Goal: Task Accomplishment & Management: Complete application form

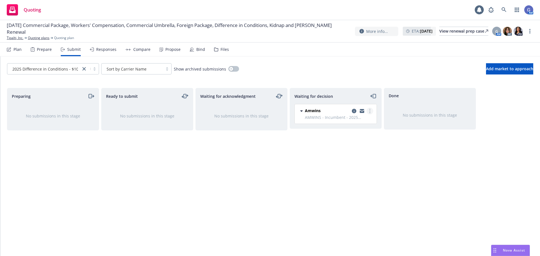
click at [370, 111] on circle "more" at bounding box center [369, 111] width 1 height 1
click at [356, 145] on span "Add accepted decision" at bounding box center [345, 144] width 56 height 5
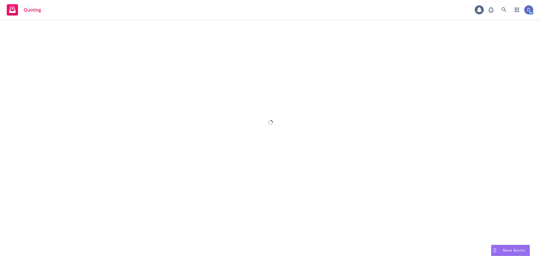
select select "12"
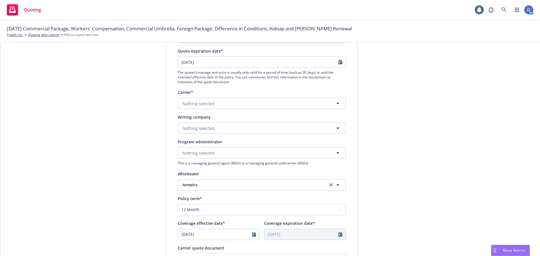
scroll to position [84, 0]
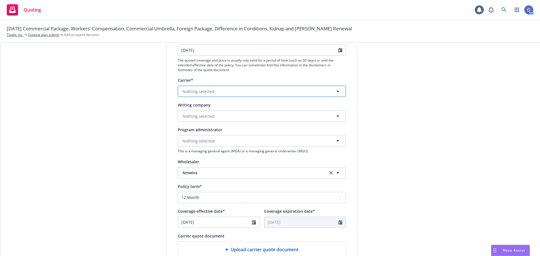
click at [287, 93] on button "Nothing selected" at bounding box center [262, 91] width 168 height 11
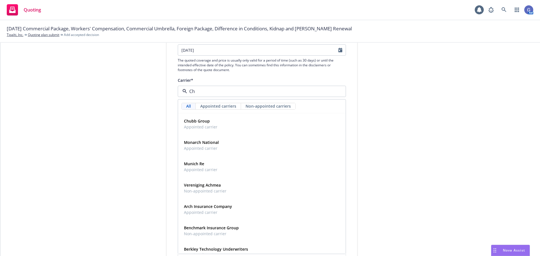
type input "C"
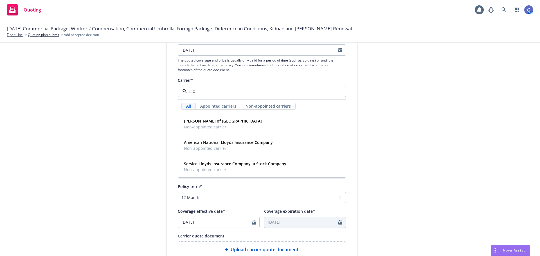
type input "Llo"
click at [208, 104] on span "Appointed carriers" at bounding box center [218, 106] width 36 height 6
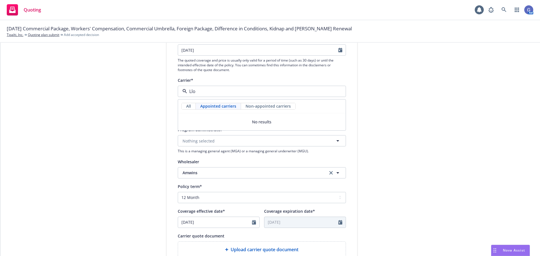
click at [214, 89] on input "Llo" at bounding box center [260, 91] width 147 height 7
type input "L"
type input "Lloyd"
click at [189, 106] on span "All" at bounding box center [188, 106] width 5 height 6
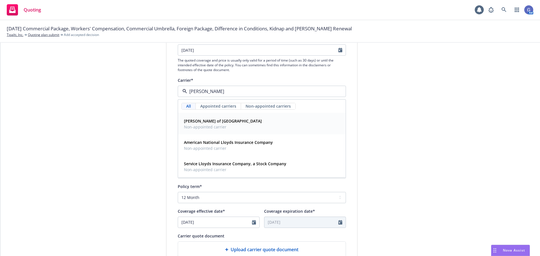
click at [202, 122] on strong "Lloyd's of London" at bounding box center [223, 120] width 78 height 5
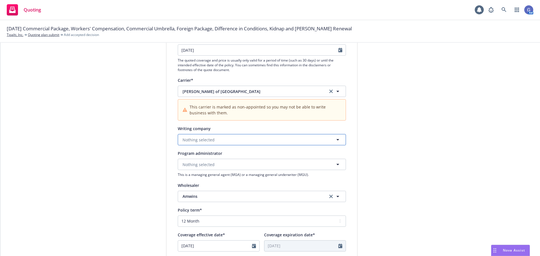
click at [248, 138] on button "Nothing selected" at bounding box center [262, 139] width 168 height 11
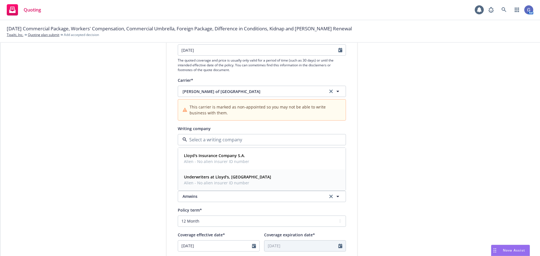
click at [235, 179] on strong "Underwriters at Lloyd's, London" at bounding box center [227, 176] width 87 height 5
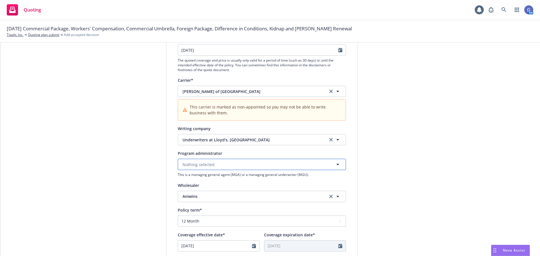
click at [295, 166] on button "Nothing selected" at bounding box center [262, 164] width 168 height 11
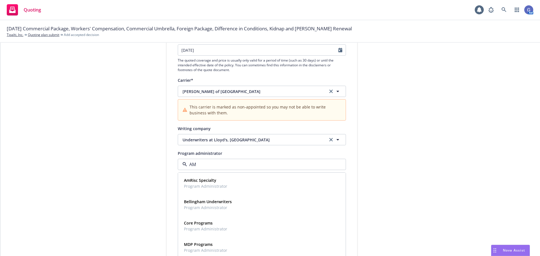
type input "A"
click at [287, 154] on div "Program administrator" at bounding box center [262, 153] width 168 height 7
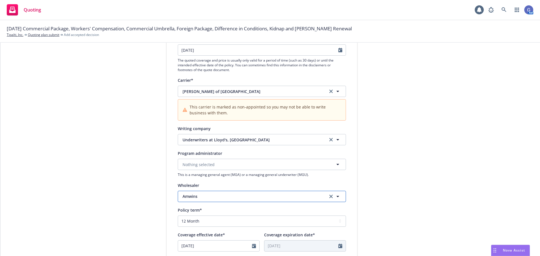
click at [245, 197] on span "Amwins" at bounding box center [251, 197] width 137 height 6
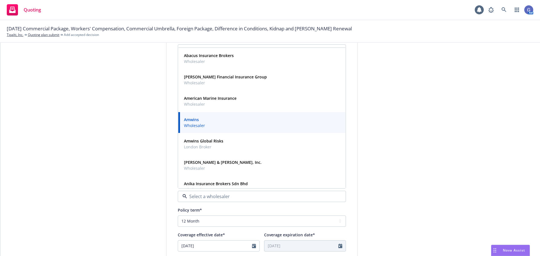
click at [241, 120] on div "Amwins Wholesaler" at bounding box center [262, 123] width 160 height 14
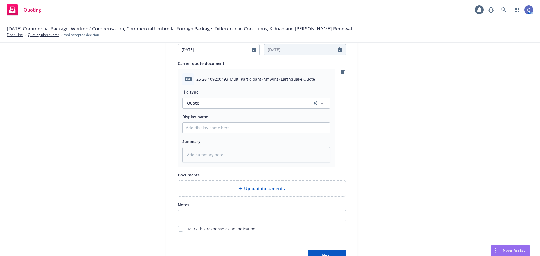
scroll to position [281, 0]
click at [222, 131] on input "Display name" at bounding box center [256, 127] width 147 height 11
type textarea "x"
type input "D"
type textarea "x"
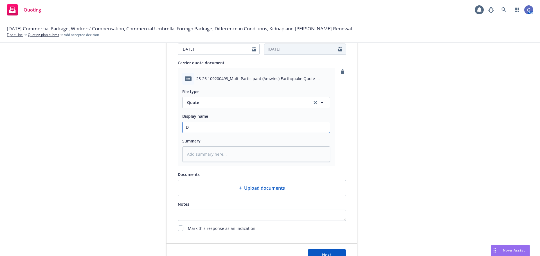
type input "DI"
type textarea "x"
type input "DIC"
type textarea "x"
type input "DIC"
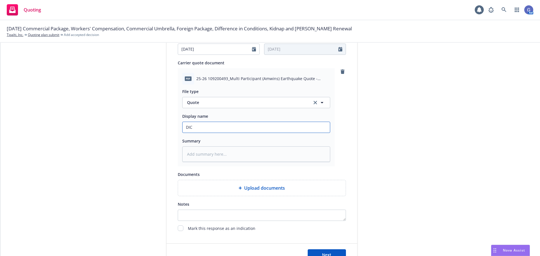
type textarea "x"
type input "DIC Q"
type textarea "x"
type input "DIC QS"
type textarea "x"
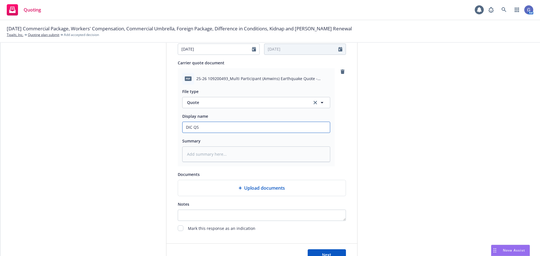
type input "DIC QS"
click at [217, 155] on textarea at bounding box center [256, 154] width 148 height 15
type textarea "x"
type textarea "D"
type textarea "x"
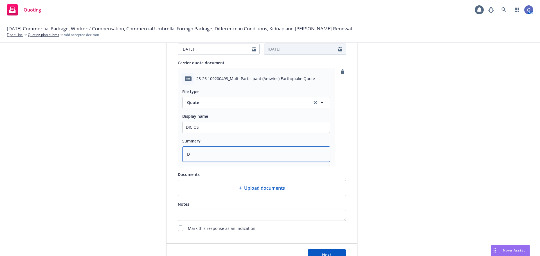
type textarea "DI"
type textarea "x"
type textarea "DIC"
type textarea "x"
type textarea "DIC"
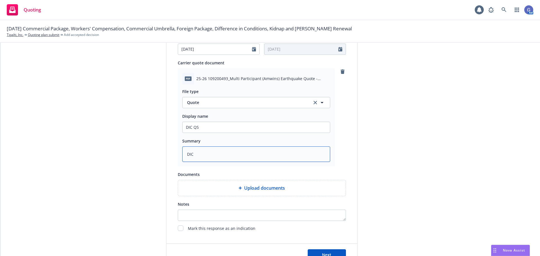
type textarea "x"
type textarea "DIC Q"
type textarea "x"
type textarea "DIC Qu"
type textarea "x"
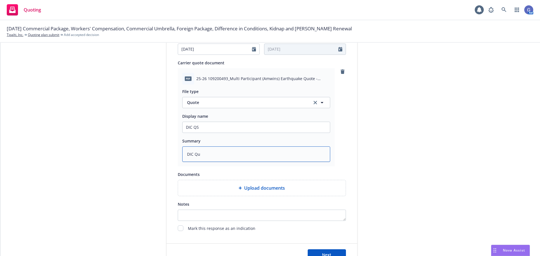
type textarea "DIC Quo"
type textarea "x"
type textarea "DIC Quot"
type textarea "x"
type textarea "DIC Quota"
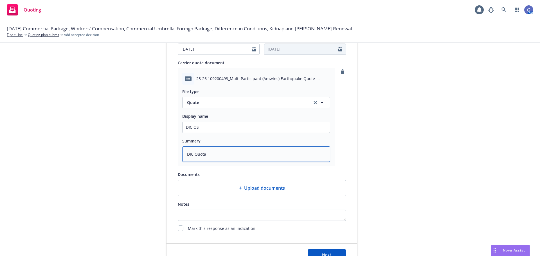
type textarea "x"
type textarea "DIC Quota"
type textarea "x"
type textarea "DIC Quota s"
type textarea "x"
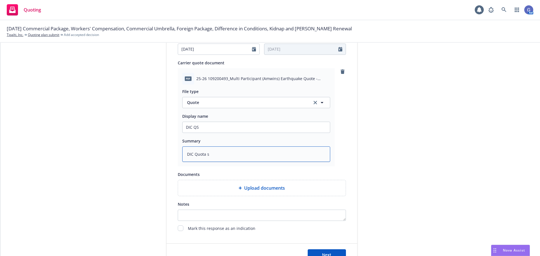
type textarea "DIC Quota sh"
type textarea "x"
type textarea "DIC Quota sha"
type textarea "x"
type textarea "DIC Quota shar"
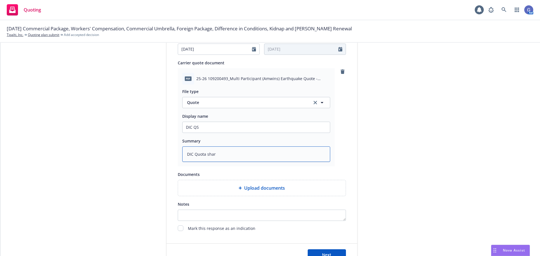
type textarea "x"
type textarea "DIC Quota share"
type textarea "x"
type textarea "DIC Quota share"
type textarea "x"
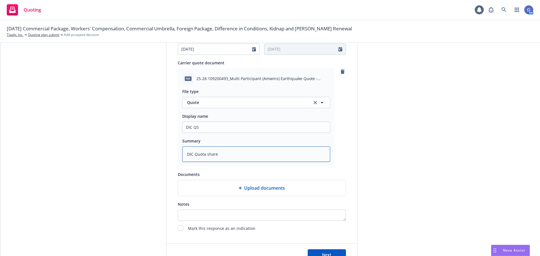
type textarea "DIC Quota share $"
type textarea "x"
type textarea "DIC Quota share $1"
type textarea "x"
type textarea "DIC Quota share $10"
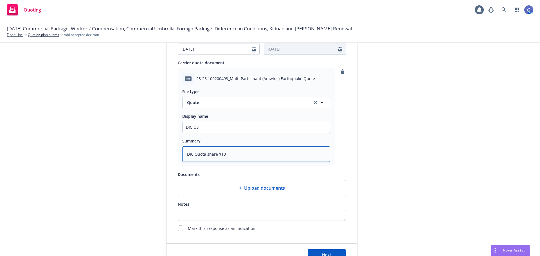
type textarea "x"
type textarea "DIC Quota share $10,"
type textarea "x"
type textarea "DIC Quota share $10,0"
type textarea "x"
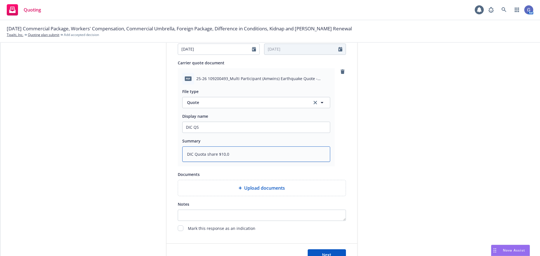
type textarea "DIC Quota share $10,06"
type textarea "x"
type textarea "DIC Quota share $10,062"
type textarea "x"
type textarea "DIC Quota share $10,0627"
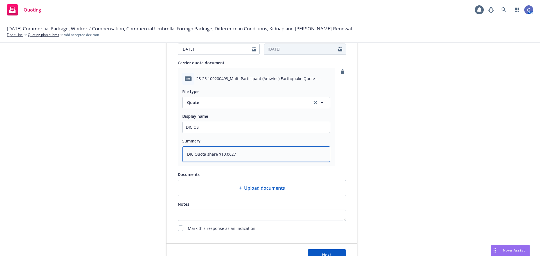
type textarea "x"
type textarea "DIC Quota share $10,06277"
type textarea "x"
type textarea "DIC Quota share $10,062772"
type textarea "x"
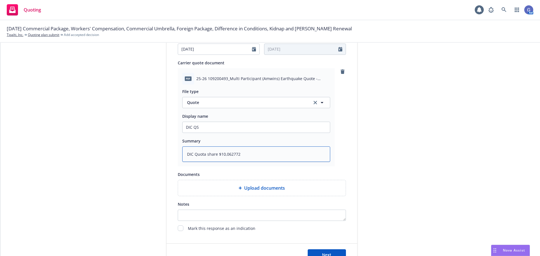
type textarea "DIC Quota share $10,06277"
type textarea "x"
type textarea "DIC Quota share $10,0627"
type textarea "x"
type textarea "DIC Quota share $10,062"
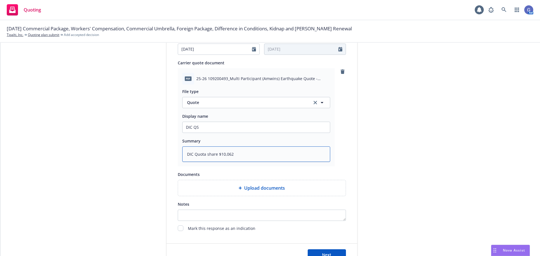
type textarea "x"
type textarea "DIC Quota share $10,06"
type textarea "x"
type textarea "DIC Quota share $10,062"
type textarea "x"
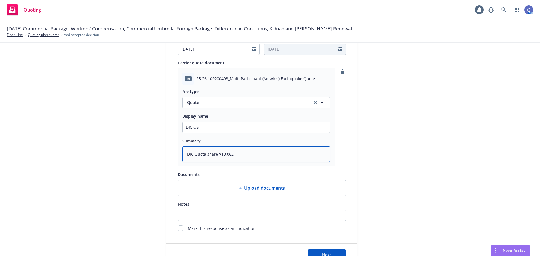
type textarea "DIC Quota share $10,062,"
type textarea "x"
type textarea "DIC Quota share $10,062,7"
type textarea "x"
type textarea "DIC Quota share $10,062,77"
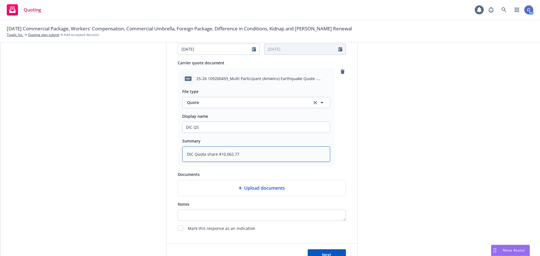
type textarea "x"
type textarea "DIC Quota share $10,062,772"
type textarea "x"
type textarea "DIC Quota share $10,062,772"
type textarea "x"
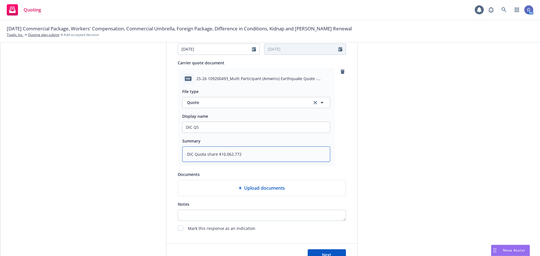
type textarea "DIC Quota share $10,062,772 p"
type textarea "x"
type textarea "DIC Quota share $10,062,772 po"
type textarea "x"
type textarea "DIC Quota share $10,062,772 po"
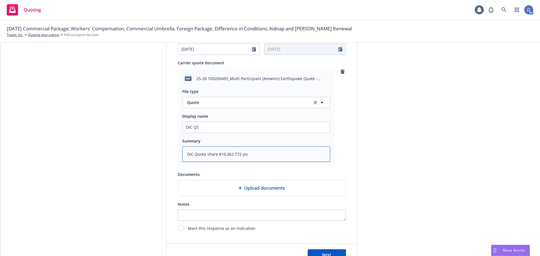
type textarea "x"
type textarea "DIC Quota share $10,062,772 po $"
type textarea "x"
type textarea "DIC Quota share $10,062,772 po $2"
type textarea "x"
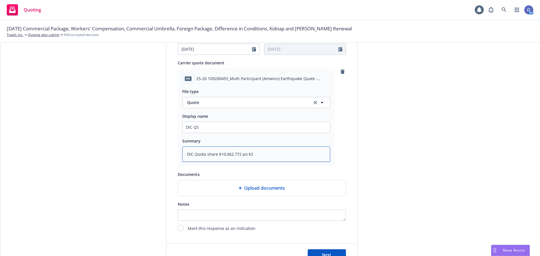
type textarea "DIC Quota share $10,062,772 po $20"
type textarea "x"
type textarea "DIC Quota share $10,062,772 po $20,"
type textarea "x"
type textarea "DIC Quota share $10,062,772 po $20,1"
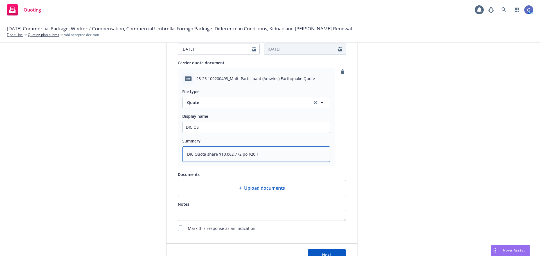
type textarea "x"
type textarea "DIC Quota share $10,062,772 po $20,12"
type textarea "x"
type textarea "DIC Quota share $10,062,772 po $20,125"
type textarea "x"
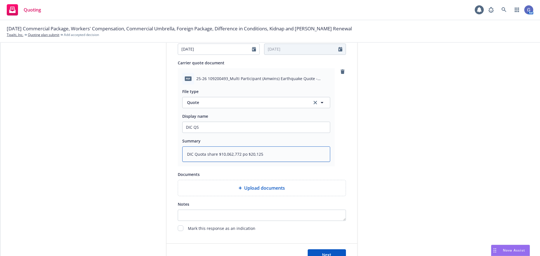
type textarea "DIC Quota share $10,062,772 po $20,125,"
type textarea "x"
type textarea "DIC Quota share $10,062,772 po $20,125,5"
type textarea "x"
type textarea "DIC Quota share $10,062,772 po $20,125,54"
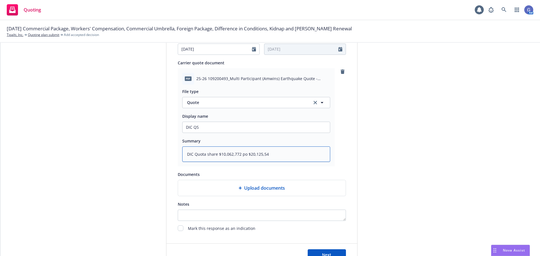
type textarea "x"
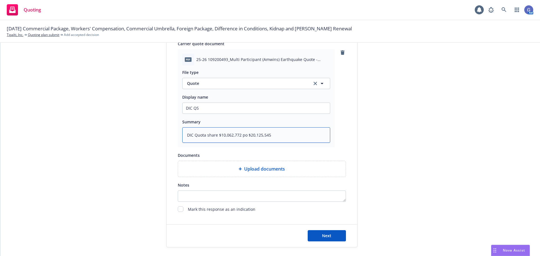
scroll to position [309, 0]
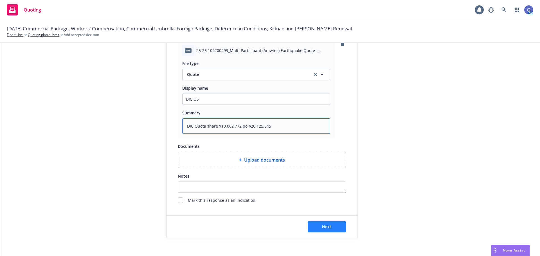
type textarea "DIC Quota share $10,062,772 po $20,125,545"
click at [324, 226] on span "Next" at bounding box center [326, 226] width 9 height 5
type textarea "x"
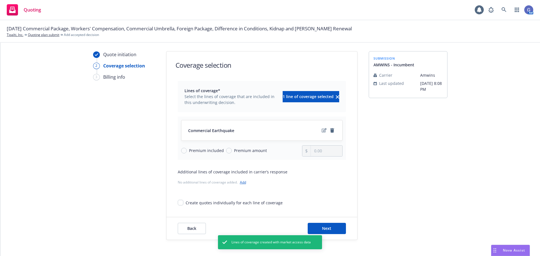
scroll to position [21, 0]
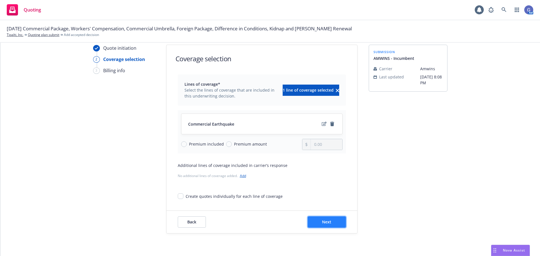
click at [322, 220] on span "Next" at bounding box center [326, 221] width 9 height 5
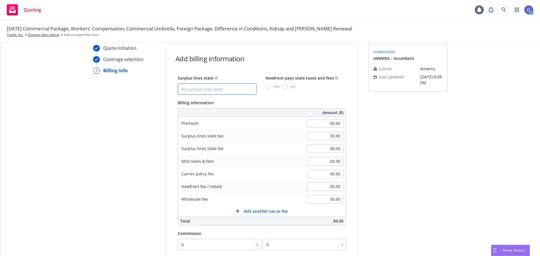
click at [228, 90] on select "No surplus lines state Alaska Alabama Arkansas Arizona California Colorado Conn…" at bounding box center [217, 89] width 79 height 11
select select "CA"
click at [178, 84] on select "No surplus lines state Alaska Alabama Arkansas Arizona California Colorado Conn…" at bounding box center [217, 89] width 79 height 11
click at [319, 123] on input "00.00" at bounding box center [325, 123] width 37 height 8
type input "37,840.00"
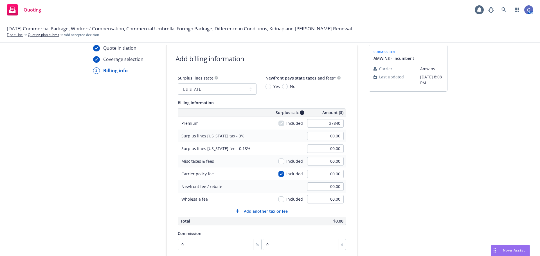
type input "1,135.20"
type input "68.11"
click at [275, 146] on div "Surplus lines California fee - 0.18% 68.11" at bounding box center [262, 148] width 168 height 13
click at [325, 200] on input "00.00" at bounding box center [325, 199] width 37 height 8
type input "500.00"
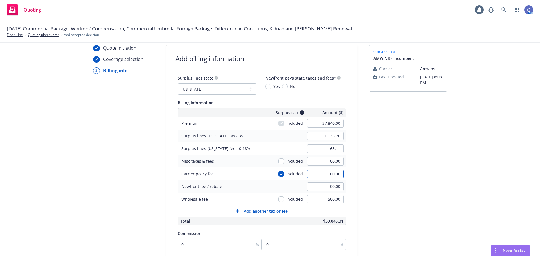
click at [319, 174] on input "00.00" at bounding box center [325, 174] width 37 height 8
type input "200"
type input "1,141.20"
type input "68.47"
type input "200.00"
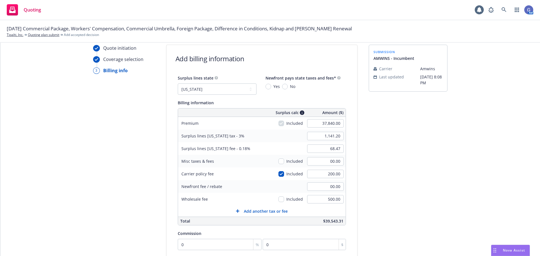
click at [281, 190] on div "Newfront fee / rebate 00.00" at bounding box center [262, 186] width 168 height 13
click at [206, 246] on input "0" at bounding box center [220, 244] width 84 height 11
type input "1"
type input "378.4"
type input "10"
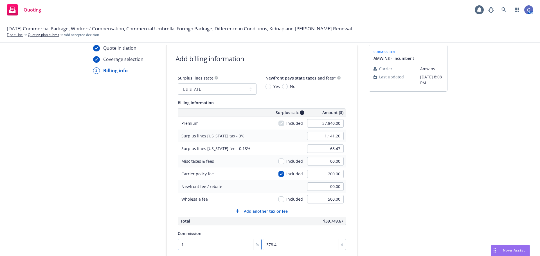
type input "3784"
type input "10"
click at [391, 226] on div "submission AMWINS - Incumbent Carrier Amwins Last updated 8/21, 8:08 PM" at bounding box center [408, 189] width 79 height 288
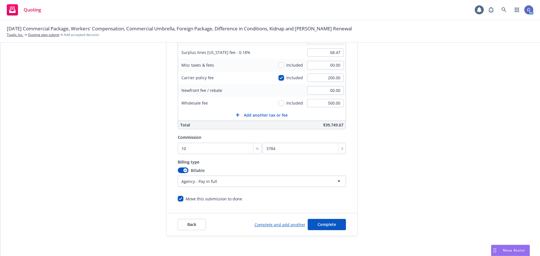
scroll to position [119, 0]
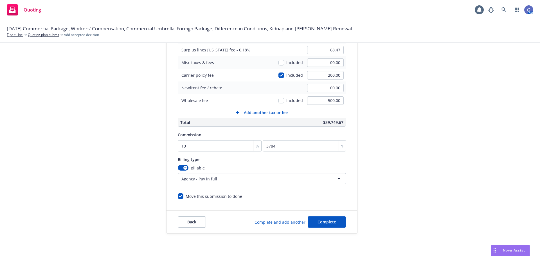
click at [290, 222] on link "Complete and add another" at bounding box center [280, 222] width 51 height 6
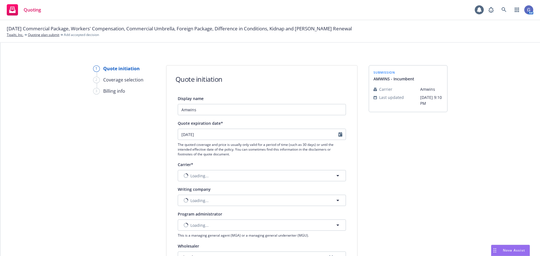
select select "12"
click at [46, 33] on link "Quoting plan submit" at bounding box center [44, 34] width 32 height 5
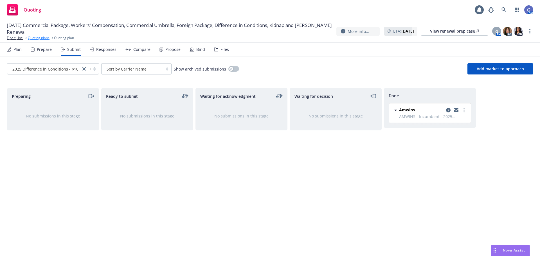
click at [42, 37] on link "Quoting plans" at bounding box center [39, 37] width 22 height 5
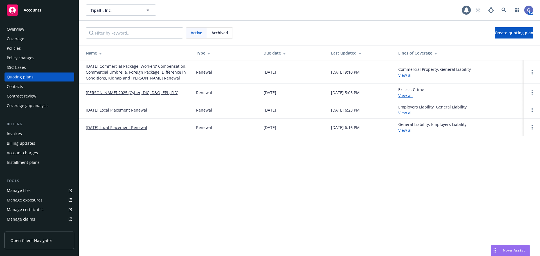
click at [138, 75] on link "[DATE] Commercial Package, Workers' Compensation, Commercial Umbrella, Foreign …" at bounding box center [136, 72] width 101 height 18
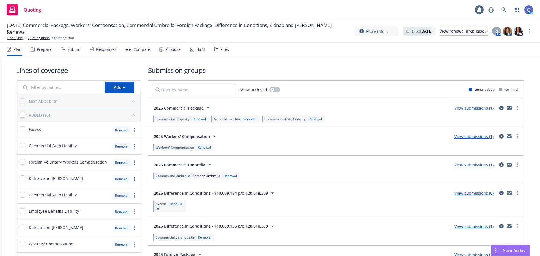
click at [472, 193] on link "View submissions (0)" at bounding box center [474, 193] width 39 height 5
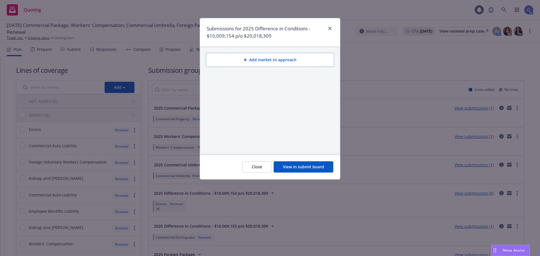
click at [286, 60] on button "Add market to approach" at bounding box center [270, 60] width 128 height 14
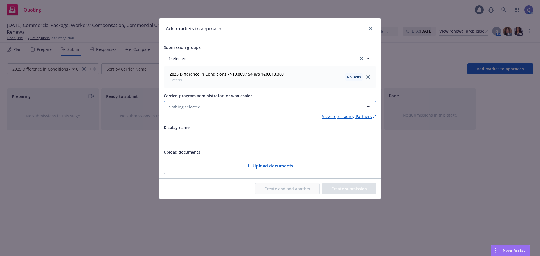
click at [231, 104] on button "Nothing selected" at bounding box center [270, 106] width 213 height 11
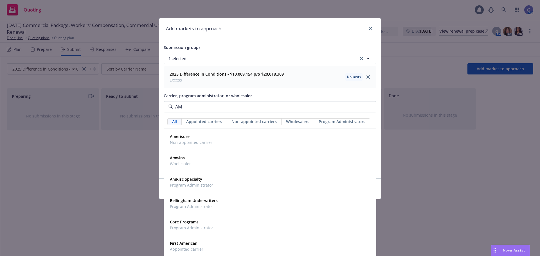
type input "AMW"
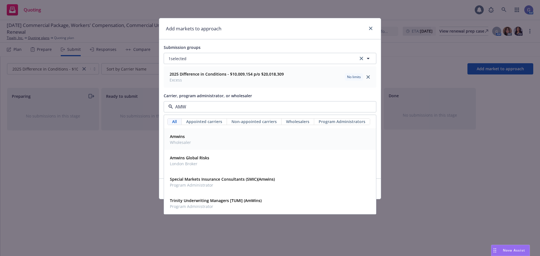
click at [180, 140] on span "Wholesaler" at bounding box center [180, 143] width 21 height 6
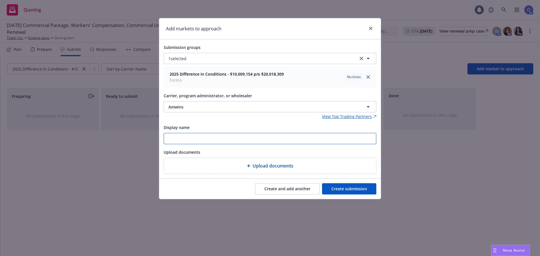
click at [207, 138] on input "Display name" at bounding box center [270, 138] width 212 height 11
click at [187, 139] on input "QS" at bounding box center [270, 138] width 212 height 11
type input "QS $10,062,772 po $20,125,545"
click at [354, 188] on button "Create submission" at bounding box center [349, 188] width 54 height 11
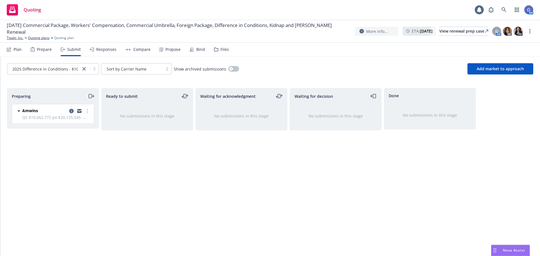
click at [92, 97] on icon "moveRight" at bounding box center [90, 96] width 3 height 4
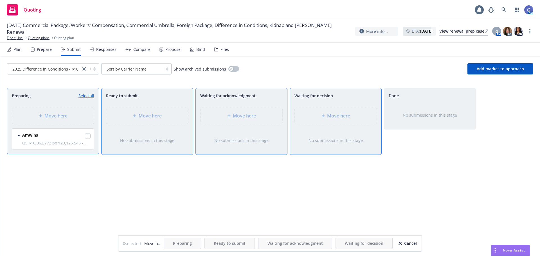
click at [316, 115] on div "Move here" at bounding box center [335, 115] width 91 height 25
click at [88, 138] on input "checkbox" at bounding box center [88, 136] width 6 height 6
checkbox input "true"
click at [338, 115] on span "Move here" at bounding box center [338, 116] width 23 height 7
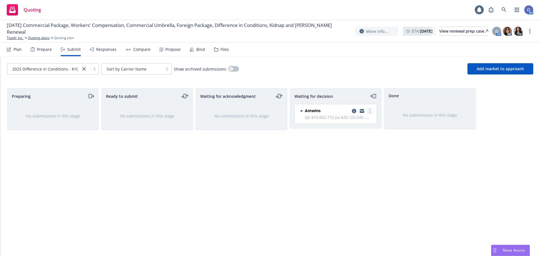
click at [369, 110] on link "more" at bounding box center [370, 111] width 7 height 7
click at [347, 143] on span "Add accepted decision" at bounding box center [345, 144] width 56 height 5
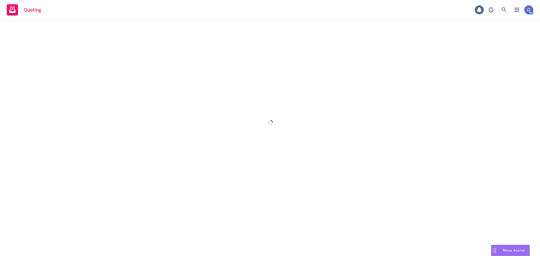
select select "12"
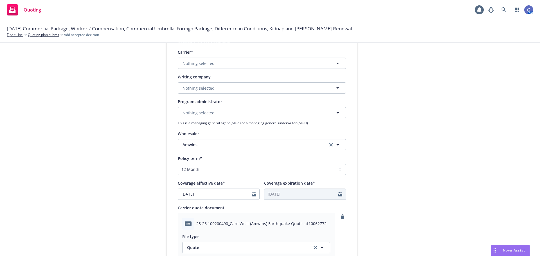
scroll to position [84, 0]
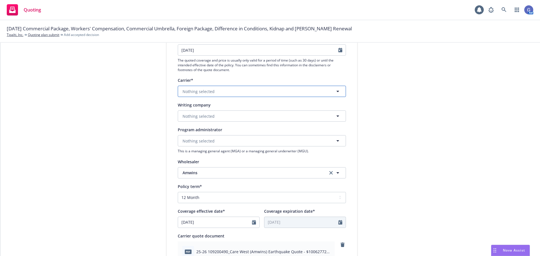
click at [235, 89] on button "Nothing selected" at bounding box center [262, 91] width 168 height 11
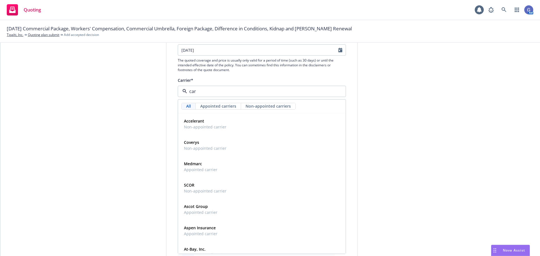
type input "care"
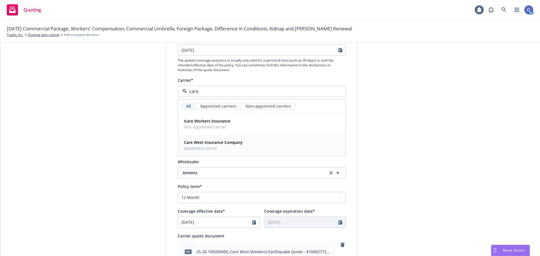
click at [232, 142] on strong "Care West Insurance Company" at bounding box center [213, 142] width 59 height 5
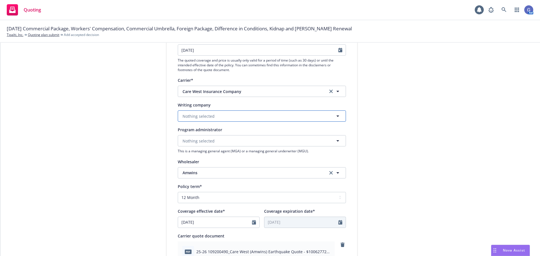
click at [244, 115] on button "Nothing selected" at bounding box center [262, 116] width 168 height 11
click at [244, 138] on div "Care West Insurance Company Domestic - 10520" at bounding box center [262, 135] width 160 height 14
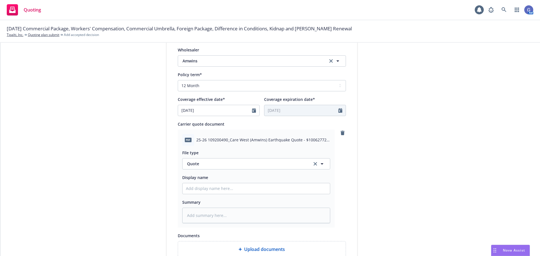
scroll to position [197, 0]
click at [257, 189] on input "Display name" at bounding box center [256, 188] width 147 height 11
type textarea "x"
type input "Q"
type textarea "x"
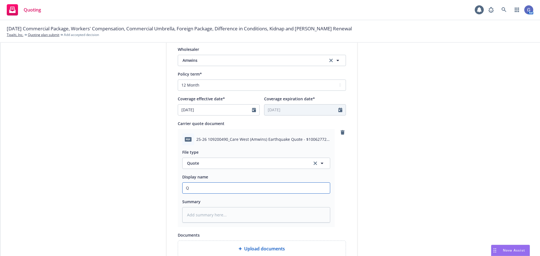
type input "QS"
type textarea "x"
type input "Q"
type textarea "x"
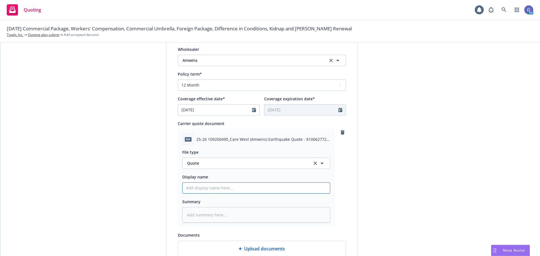
type input "D"
type textarea "x"
type input "DI"
type textarea "x"
type input "DIC"
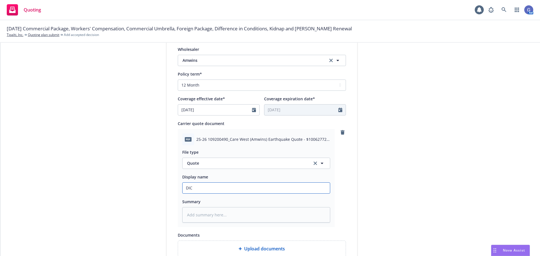
type textarea "x"
type input "DIC"
type textarea "x"
type input "DIC Q"
type textarea "x"
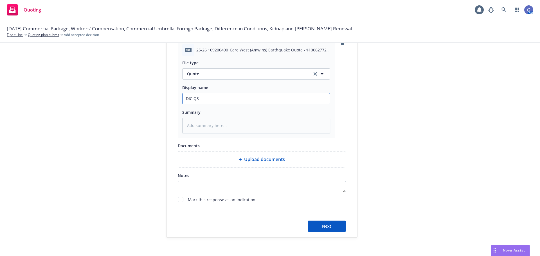
scroll to position [291, 0]
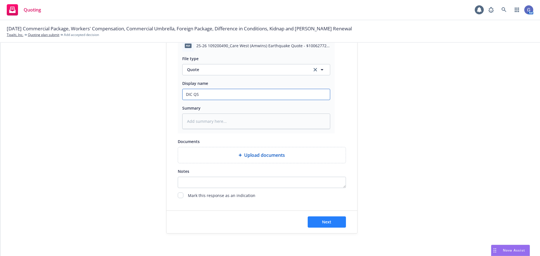
type input "DIC QS"
click at [328, 221] on span "Next" at bounding box center [326, 221] width 9 height 5
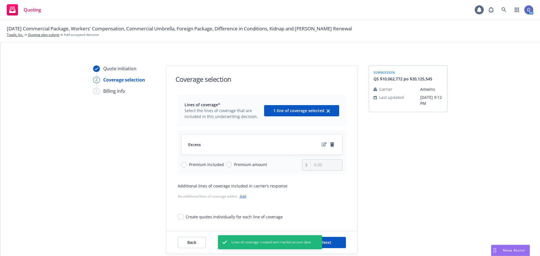
scroll to position [21, 0]
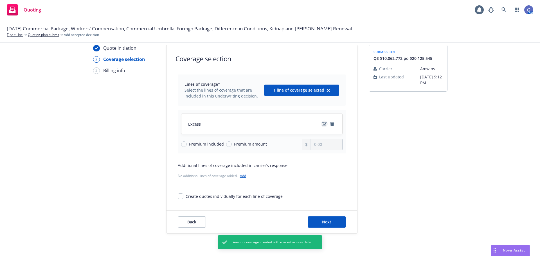
click at [322, 124] on icon "edit" at bounding box center [324, 124] width 5 height 4
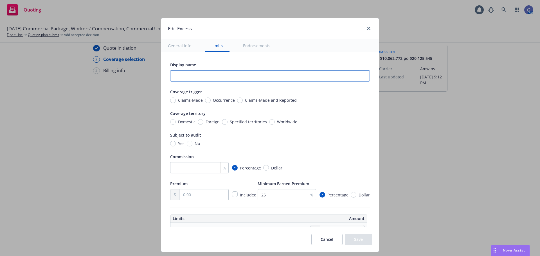
click at [198, 75] on input "text" at bounding box center [270, 75] width 200 height 11
type textarea "x"
type input "D"
type textarea "x"
type input "DIC"
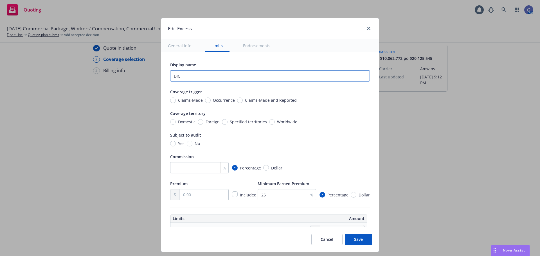
type textarea "x"
type input "DIC"
type textarea "x"
type input "DIC Q"
type textarea "x"
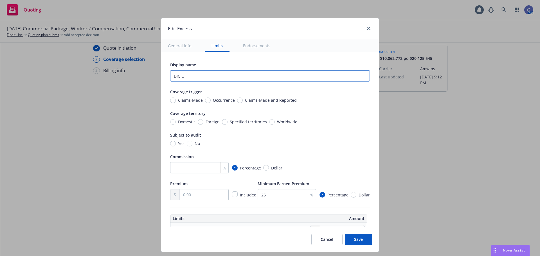
type input "DIC Qu"
type textarea "x"
type input "DIC Quo"
type textarea "x"
type input "DIC Quot"
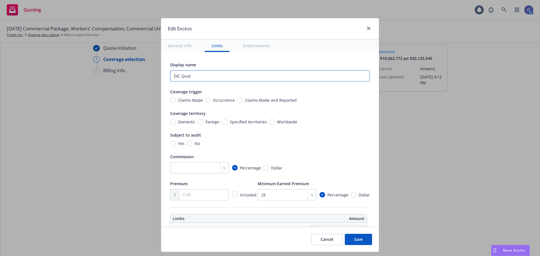
type textarea "x"
type input "DIC Quota"
type textarea "x"
type input "DIC Quota"
type textarea "x"
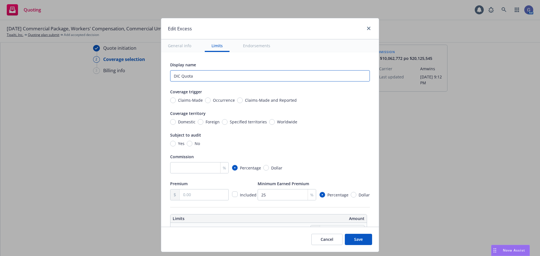
type input "DIC Quota S"
type textarea "x"
type input "DIC Quota Sha"
type textarea "x"
type input "DIC Quota Shar"
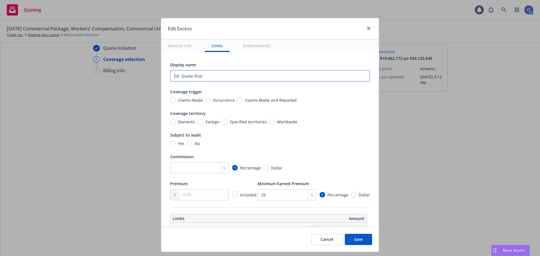
type textarea "x"
type input "DIC Quota Share"
click at [199, 169] on input "number" at bounding box center [199, 167] width 59 height 11
type textarea "x"
type input "1"
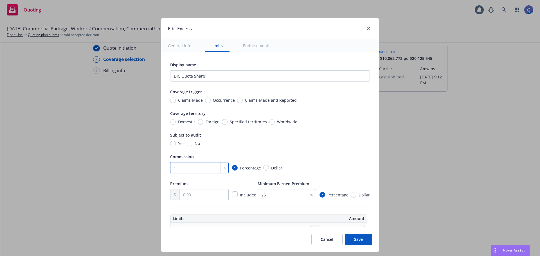
type textarea "x"
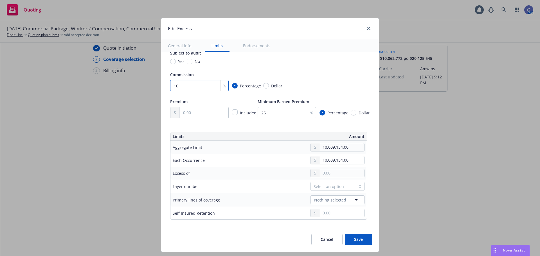
scroll to position [84, 0]
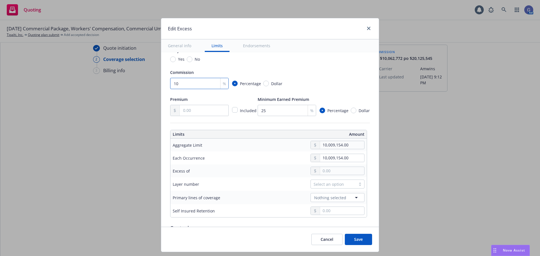
type input "10"
click at [210, 112] on input "text" at bounding box center [204, 110] width 49 height 11
click at [191, 111] on input "text" at bounding box center [204, 110] width 49 height 11
type textarea "x"
type input "3.00"
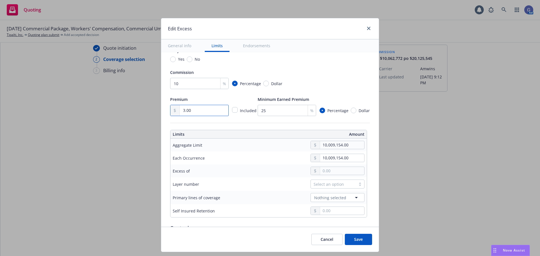
type textarea "x"
type input "37.00"
type textarea "x"
type input "378.00"
type textarea "x"
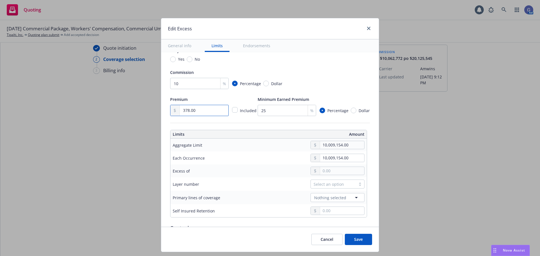
type input "3,784.00"
type textarea "x"
type input "37,840.00"
click at [106, 167] on div "Edit Excess General info Limits Endorsements Display name DIC Quota Share Cover…" at bounding box center [270, 128] width 540 height 256
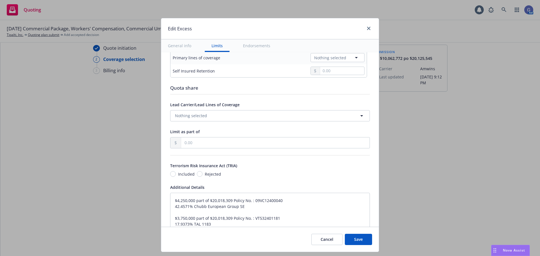
scroll to position [225, 0]
click at [240, 141] on input "text" at bounding box center [275, 142] width 189 height 11
click at [233, 141] on input "text" at bounding box center [275, 142] width 189 height 11
type textarea "x"
type input "2.00"
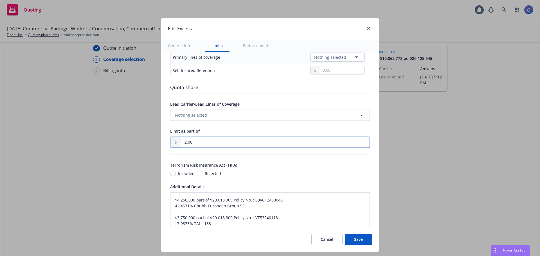
type textarea "x"
type input "$10.009154M part of $2"
type textarea "x"
type input "20.00"
type textarea "x"
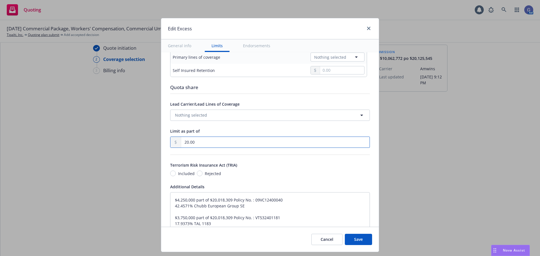
type input "$10.009154M part of $20"
type textarea "x"
type input "201.00"
type textarea "x"
type input "$10.009154M part of $201"
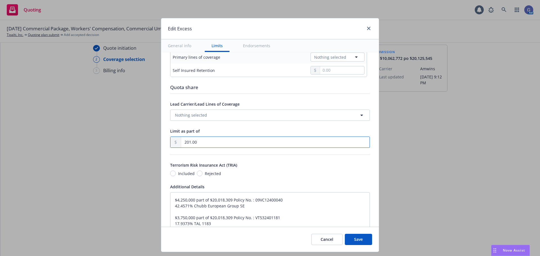
type textarea "x"
type input "2,012.00"
type textarea "x"
type input "$10.009154M part of $2.012K"
type textarea "x"
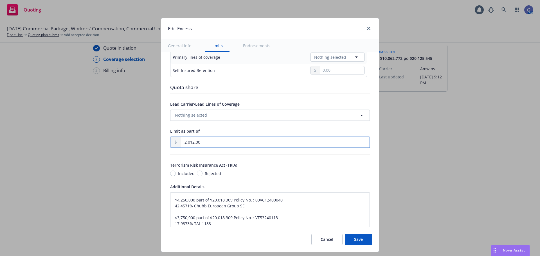
type input "20,125.00"
type textarea "x"
type input "$10.009154M part of $20.125K"
type textarea "x"
type input "201,255.00"
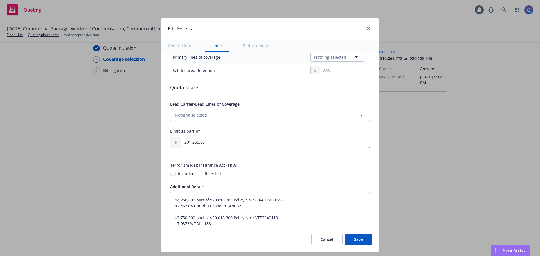
type textarea "x"
type input "$10.009154M part of $201.255K"
type textarea "x"
type input "2,012,554.00"
type textarea "x"
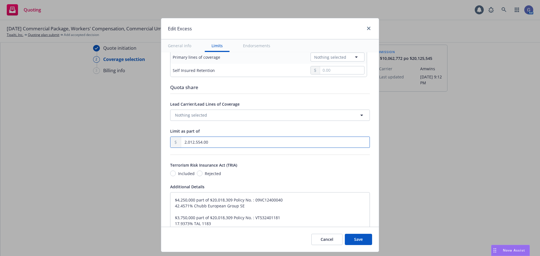
type input "$10.009154M part of $2.012554M"
type textarea "x"
type input "20,125,545.00"
type textarea "x"
type input "$10.009154M part of $20.125545M"
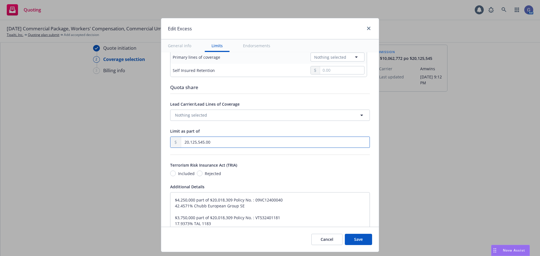
type textarea "x"
type input "20,125,545.00"
click at [325, 214] on textarea "$4,250,000 part of $20,018,309 Policy No. : 09VC12400040 42.4571% Chubb Europea…" at bounding box center [270, 229] width 200 height 75
click at [197, 174] on input "Rejected" at bounding box center [200, 174] width 6 height 6
radio input "true"
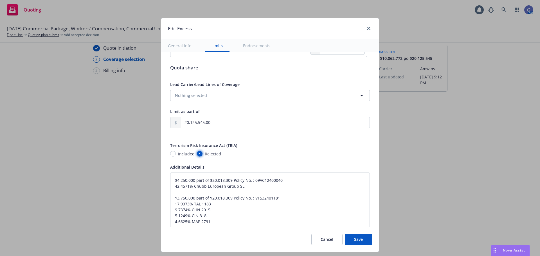
type textarea "x"
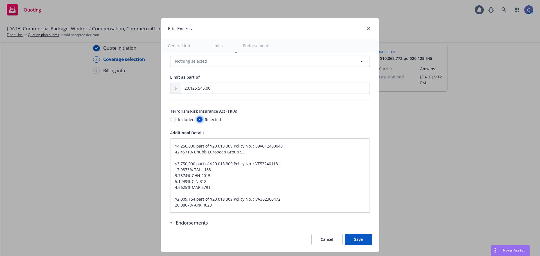
scroll to position [281, 0]
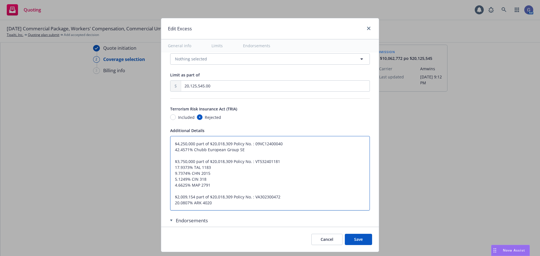
drag, startPoint x: 169, startPoint y: 141, endPoint x: 244, endPoint y: 209, distance: 100.8
click at [244, 209] on textarea "$4,250,000 part of $20,018,309 Policy No. : 09VC12400040 42.4571% Chubb Europea…" at bounding box center [270, 173] width 200 height 75
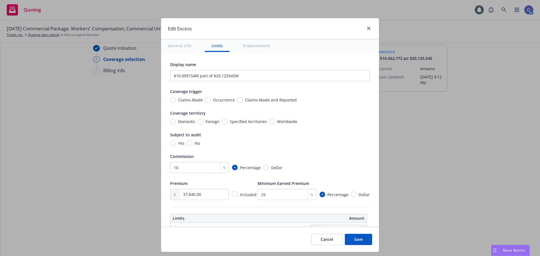
scroll to position [0, 0]
drag, startPoint x: 170, startPoint y: 77, endPoint x: 256, endPoint y: 75, distance: 85.6
click at [256, 75] on input "$10.009154M part of $20.125545M" at bounding box center [270, 75] width 200 height 11
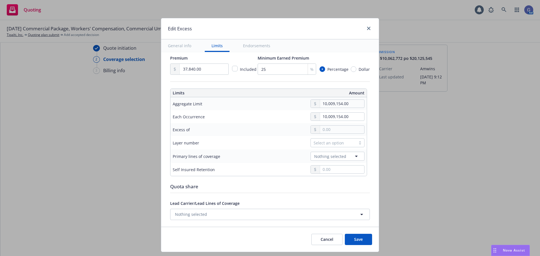
scroll to position [113, 0]
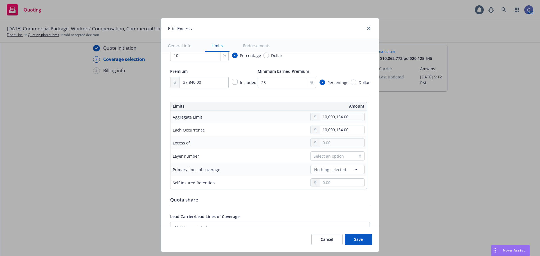
type input "DIC Quota Share $10,062,773 po $20,125,545"
click at [353, 114] on input "10,009,154.00" at bounding box center [342, 117] width 44 height 8
drag, startPoint x: 353, startPoint y: 114, endPoint x: 297, endPoint y: 113, distance: 56.6
click at [297, 113] on td "10,009,154.00" at bounding box center [311, 117] width 112 height 13
type input "2.00"
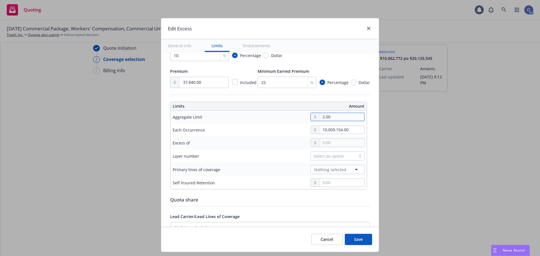
type input "$2 part of $20.125545M"
type input "20.00"
type input "$20 part of $20.125545M"
click at [346, 118] on input "20.00" at bounding box center [342, 117] width 44 height 8
drag, startPoint x: 346, startPoint y: 118, endPoint x: 312, endPoint y: 118, distance: 34.3
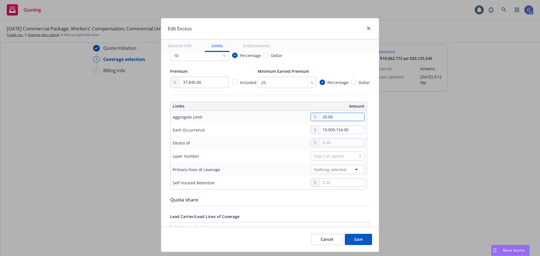
click at [312, 118] on div "20.00" at bounding box center [338, 117] width 54 height 8
drag, startPoint x: 353, startPoint y: 130, endPoint x: 284, endPoint y: 127, distance: 68.7
click at [284, 127] on div "10,009,154.00" at bounding box center [310, 130] width 107 height 8
click at [236, 140] on div "Excess of" at bounding box center [213, 143] width 80 height 7
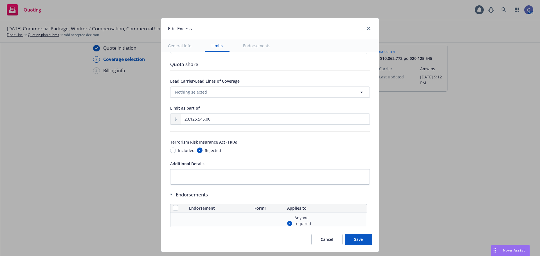
scroll to position [253, 0]
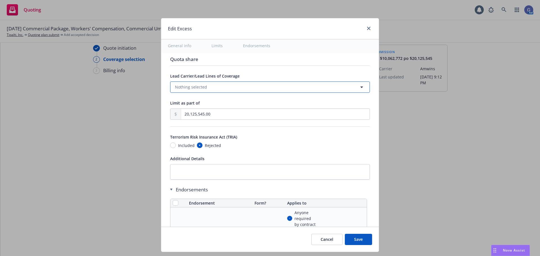
click at [249, 87] on button "Nothing selected" at bounding box center [270, 87] width 200 height 11
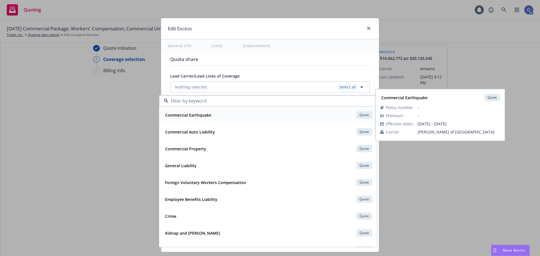
click at [205, 114] on strong "Commercial Earthquake" at bounding box center [188, 115] width 46 height 5
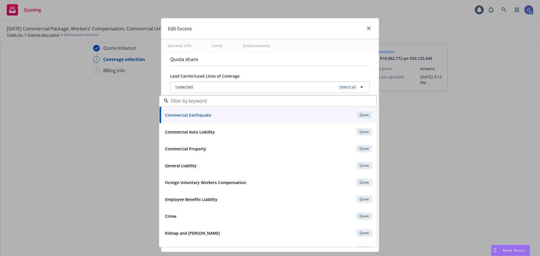
click at [456, 140] on div "Edit Excess General info Limits Endorsements Display name Coverage trigger Clai…" at bounding box center [270, 128] width 540 height 256
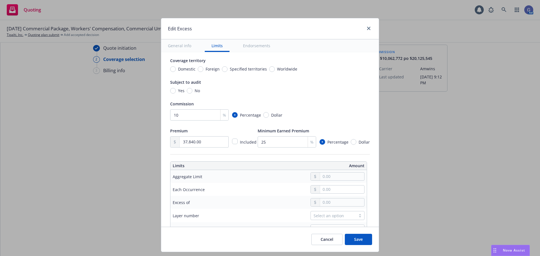
scroll to position [0, 0]
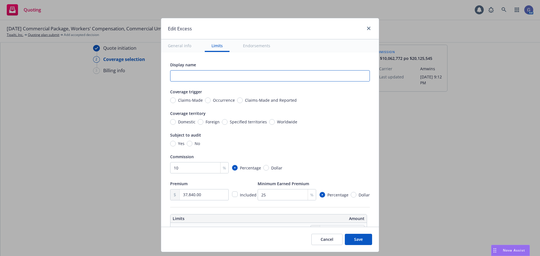
click at [203, 79] on input "text" at bounding box center [270, 75] width 200 height 11
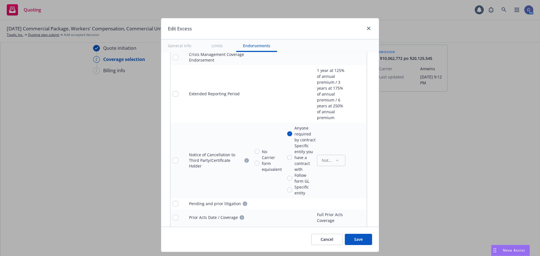
scroll to position [809, 0]
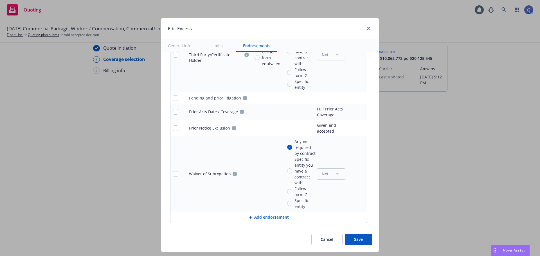
click at [356, 238] on button "Save" at bounding box center [358, 239] width 27 height 11
radio input "true"
type input "37,840.00"
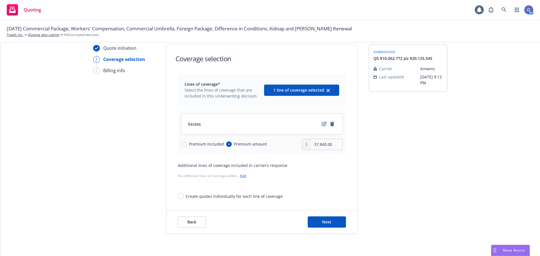
click at [322, 123] on icon "edit" at bounding box center [324, 124] width 5 height 5
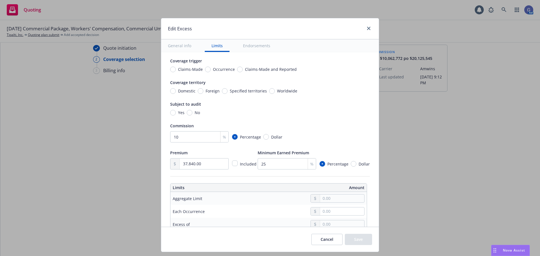
scroll to position [0, 0]
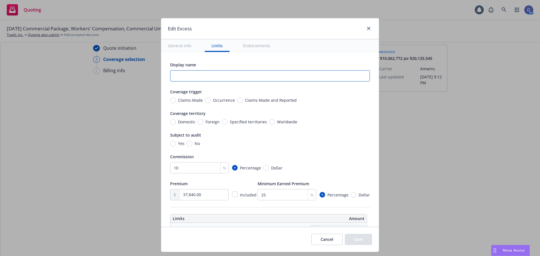
click at [196, 75] on input "text" at bounding box center [270, 75] width 200 height 11
type input "DIC Quota share"
click at [352, 237] on button "Save" at bounding box center [358, 239] width 27 height 11
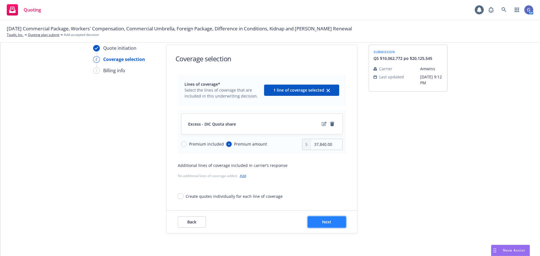
click at [324, 221] on span "Next" at bounding box center [326, 221] width 9 height 5
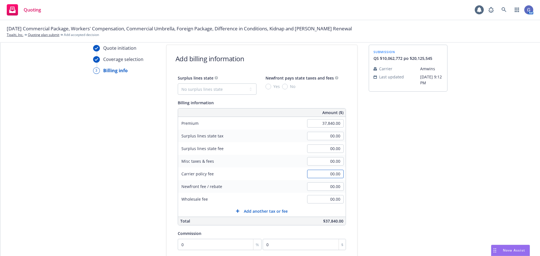
click at [325, 172] on input "00.00" at bounding box center [325, 174] width 37 height 8
type input "200.00"
click at [320, 202] on input "00.00" at bounding box center [325, 199] width 37 height 8
click at [324, 160] on input "00.00" at bounding box center [325, 161] width 37 height 8
type input "200.00"
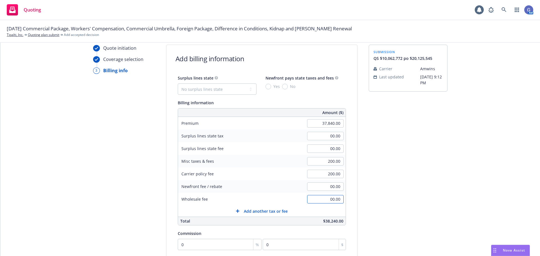
click at [320, 200] on input "00.00" at bounding box center [325, 199] width 37 height 8
type input "500.00"
click at [262, 180] on div "Carrier policy fee 200.00" at bounding box center [262, 174] width 168 height 13
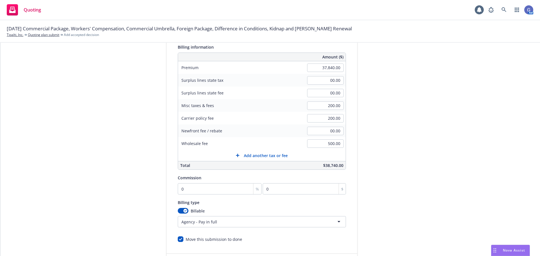
scroll to position [77, 0]
type input "1"
type input "378.4"
type input "10"
type input "3784"
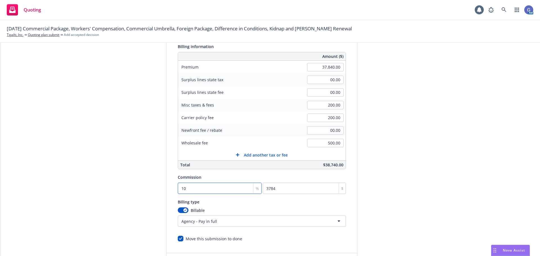
type input "10"
click at [389, 207] on div "submission QS $10,062,772 po $20,125,545 Carrier Amwins Last updated 8/21, 9:12…" at bounding box center [408, 132] width 79 height 288
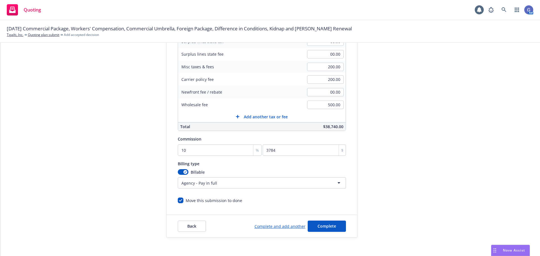
scroll to position [119, 0]
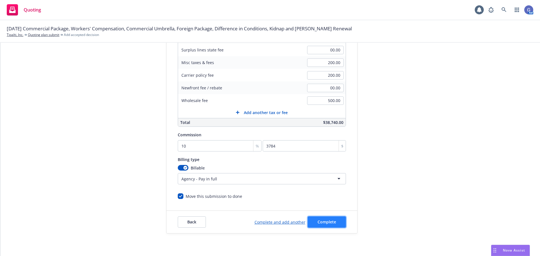
click at [330, 221] on span "Complete" at bounding box center [327, 221] width 19 height 5
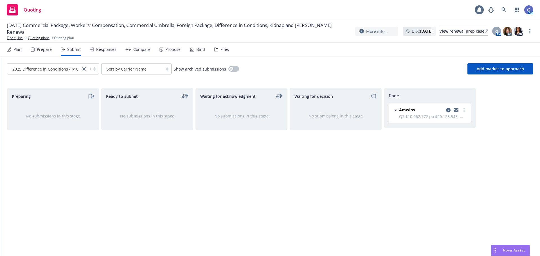
click at [101, 51] on div "Responses" at bounding box center [106, 49] width 20 height 5
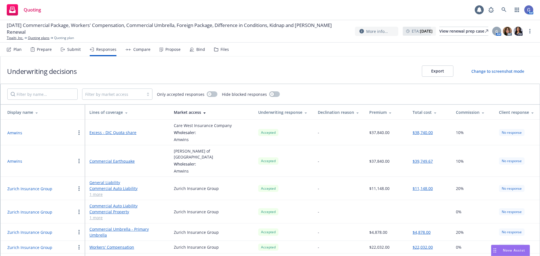
scroll to position [51, 0]
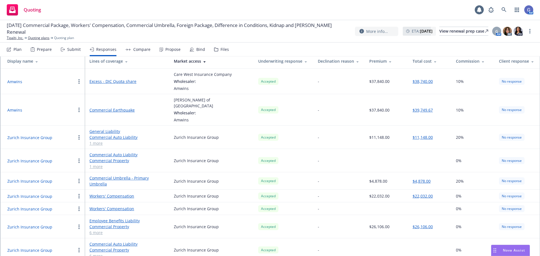
click at [140, 52] on div "Compare" at bounding box center [141, 49] width 17 height 5
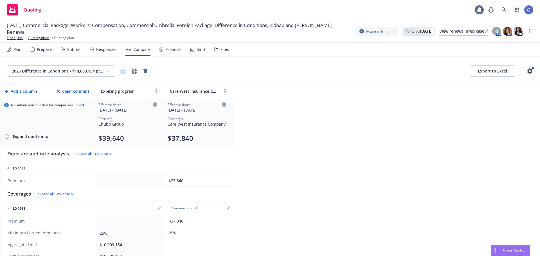
click at [17, 93] on button "Add a column" at bounding box center [21, 91] width 34 height 11
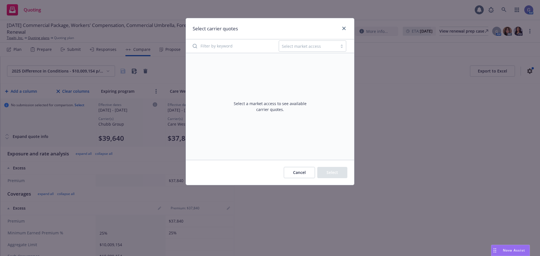
click at [300, 41] on div "Select market access" at bounding box center [313, 46] width 68 height 11
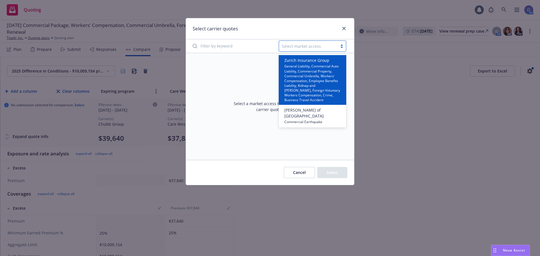
click at [309, 60] on span "Zurich Insurance Group" at bounding box center [313, 60] width 59 height 6
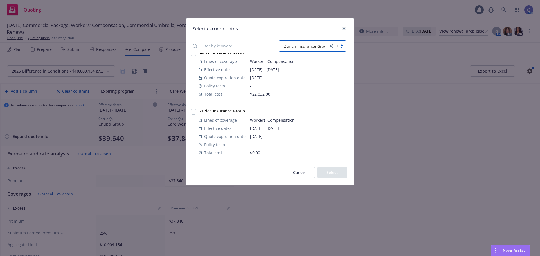
scroll to position [169, 0]
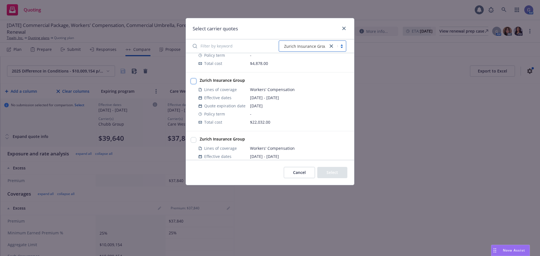
click at [195, 82] on input "checkbox" at bounding box center [194, 81] width 6 height 6
checkbox input "true"
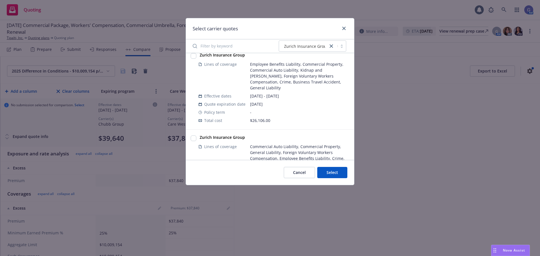
scroll to position [253, 0]
click at [193, 58] on input "checkbox" at bounding box center [194, 56] width 6 height 6
checkbox input "true"
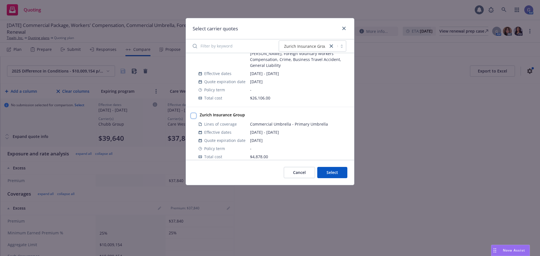
click at [194, 113] on input "checkbox" at bounding box center [194, 116] width 6 height 6
checkbox input "true"
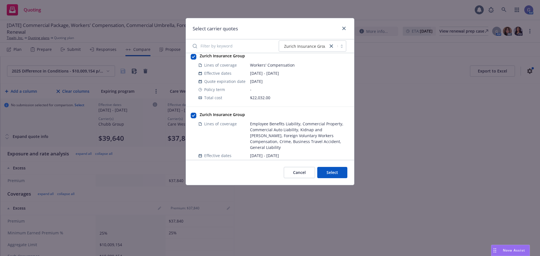
scroll to position [0, 0]
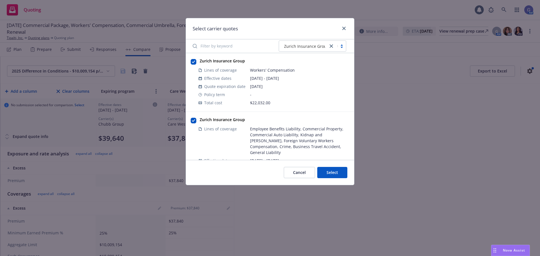
click at [228, 45] on input "Filter by keyword" at bounding box center [232, 46] width 86 height 11
click at [194, 46] on input "Zurich" at bounding box center [232, 46] width 86 height 11
type input "Zurich"
click at [193, 62] on input "checkbox" at bounding box center [194, 62] width 6 height 6
checkbox input "false"
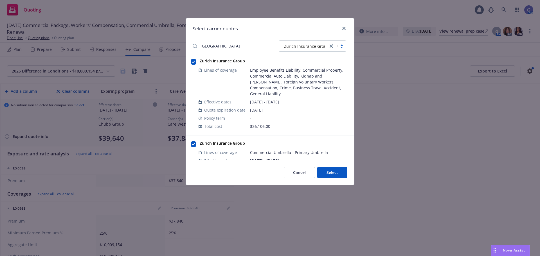
click at [194, 142] on div at bounding box center [194, 145] width 6 height 7
click at [194, 142] on input "checkbox" at bounding box center [194, 145] width 6 height 6
checkbox input "false"
click at [194, 62] on input "checkbox" at bounding box center [194, 62] width 6 height 6
checkbox input "false"
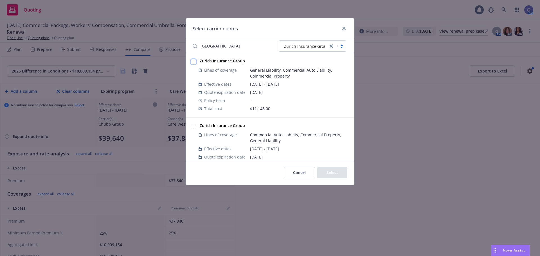
click at [193, 62] on input "checkbox" at bounding box center [194, 62] width 6 height 6
checkbox input "true"
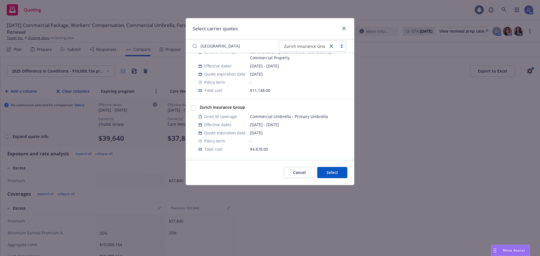
scroll to position [28, 0]
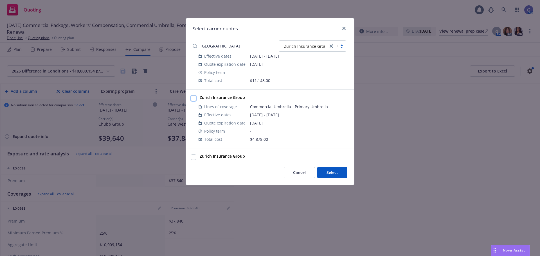
click at [193, 97] on input "checkbox" at bounding box center [194, 99] width 6 height 6
checkbox input "true"
click at [195, 102] on input "checkbox" at bounding box center [194, 101] width 6 height 6
checkbox input "true"
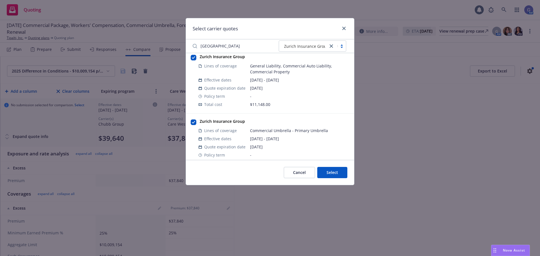
scroll to position [0, 0]
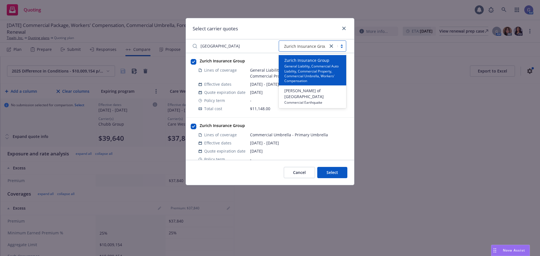
click at [342, 48] on div at bounding box center [337, 46] width 18 height 7
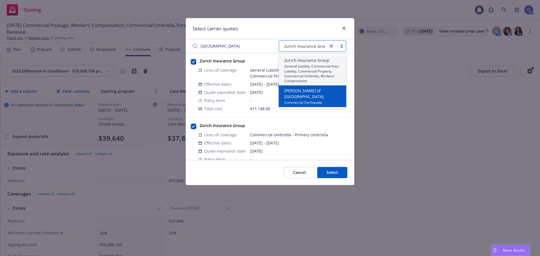
click at [324, 91] on div "Lloyd's of London Commercial Earthquake" at bounding box center [312, 96] width 61 height 17
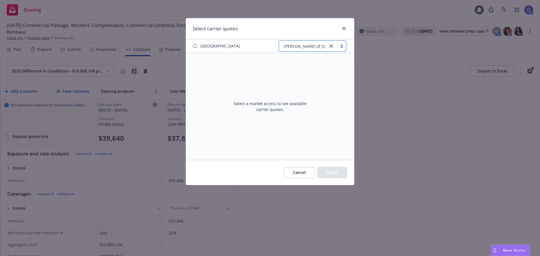
click at [224, 46] on input "Zurich" at bounding box center [232, 46] width 86 height 11
drag, startPoint x: 224, startPoint y: 46, endPoint x: 191, endPoint y: 45, distance: 32.9
click at [191, 45] on input "Zurich" at bounding box center [232, 46] width 86 height 11
type input "C"
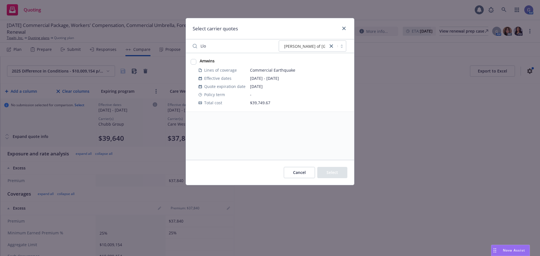
type input "Llo"
click at [193, 62] on input "checkbox" at bounding box center [194, 62] width 6 height 6
checkbox input "true"
click at [338, 174] on button "Select" at bounding box center [332, 172] width 30 height 11
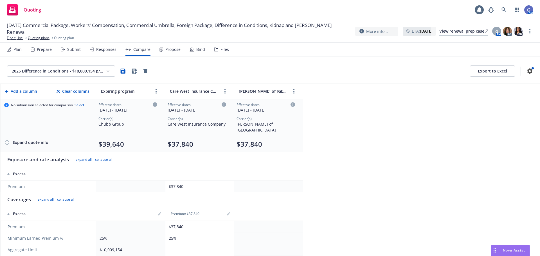
click at [22, 92] on button "Add a column" at bounding box center [21, 91] width 34 height 11
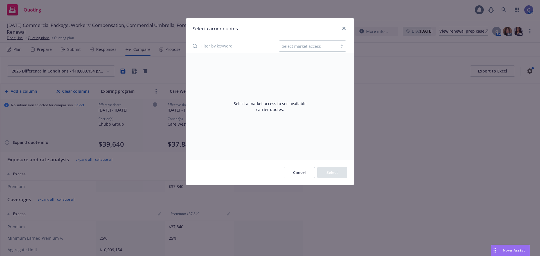
click at [203, 46] on input "Filter by keyword" at bounding box center [232, 46] width 86 height 11
type input "America"
click at [269, 46] on input "America" at bounding box center [232, 46] width 86 height 11
click at [311, 50] on div at bounding box center [308, 46] width 53 height 7
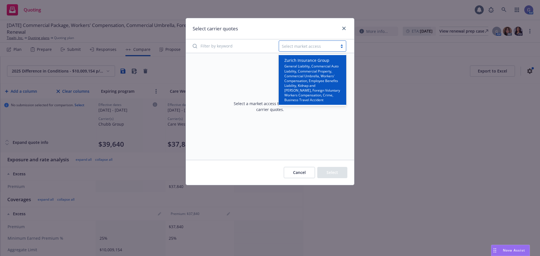
click at [310, 66] on span "General Liability, Commercial Auto Liability, Commercial Property, Commercial U…" at bounding box center [313, 82] width 59 height 39
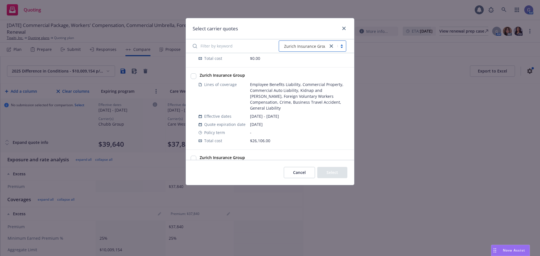
scroll to position [309, 0]
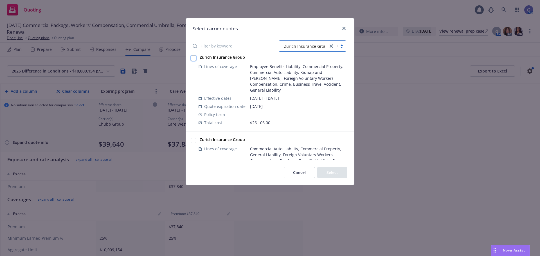
click at [193, 60] on input "checkbox" at bounding box center [194, 58] width 6 height 6
checkbox input "true"
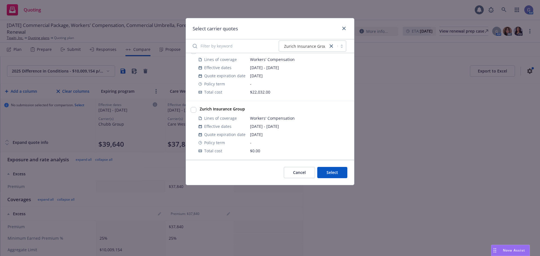
scroll to position [4, 0]
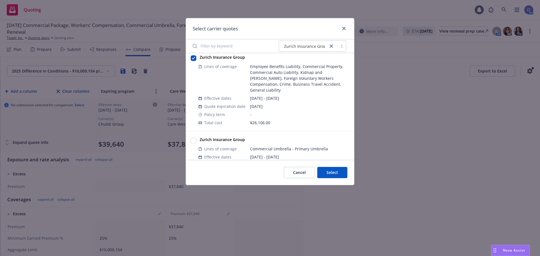
click at [329, 171] on button "Select" at bounding box center [332, 172] width 30 height 11
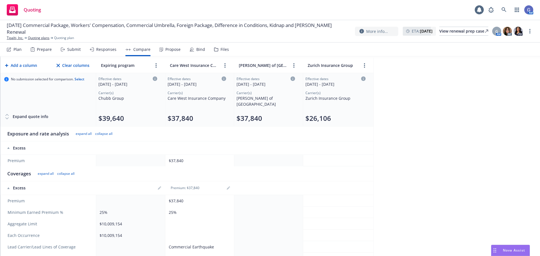
scroll to position [0, 0]
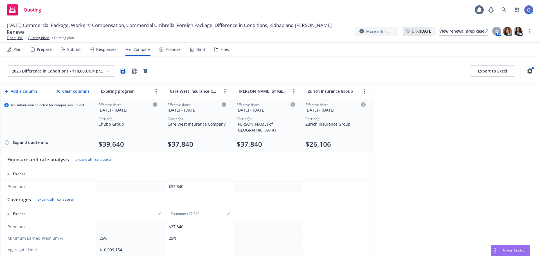
click at [65, 93] on button "Clear columns" at bounding box center [72, 91] width 35 height 11
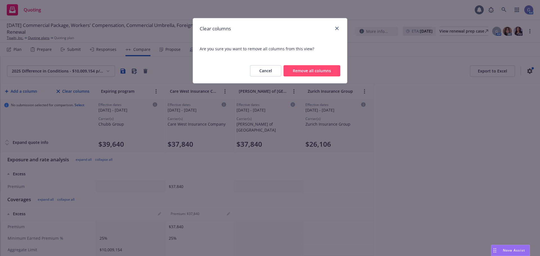
click at [304, 71] on button "Remove all columns" at bounding box center [312, 70] width 57 height 11
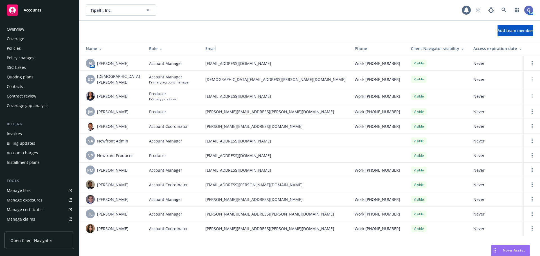
scroll to position [110, 0]
